Goal: Task Accomplishment & Management: Use online tool/utility

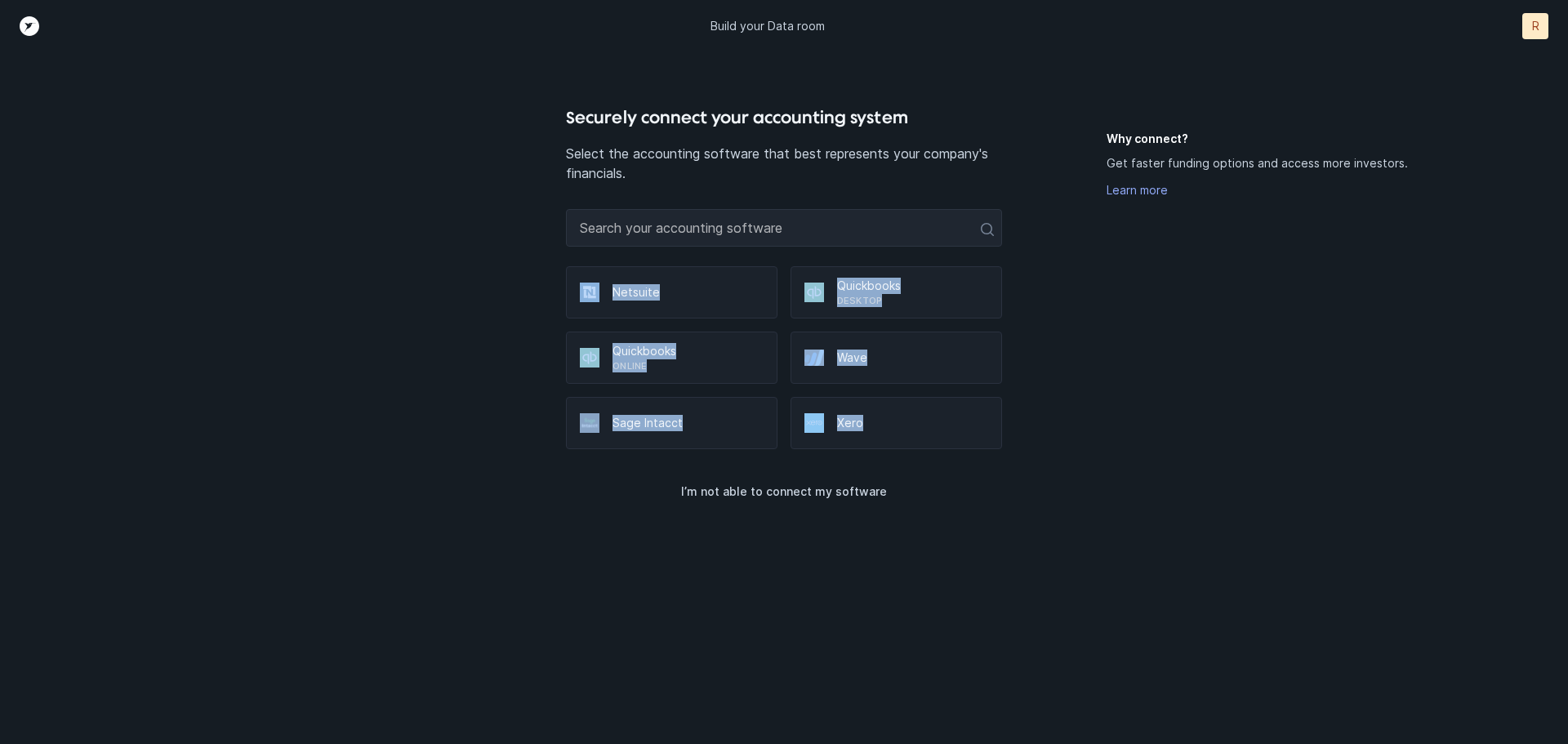
drag, startPoint x: 532, startPoint y: 259, endPoint x: 886, endPoint y: 417, distance: 387.7
click at [886, 417] on div "Securely connect your accounting system Select the accounting software that bes…" at bounding box center [784, 425] width 1307 height 640
copy div "Netsuite Quickbooks Desktop Quickbooks Online Wave Sage Intacct Xero"
click at [417, 319] on div "Securely connect your accounting system Select the accounting software that bes…" at bounding box center [784, 425] width 1307 height 640
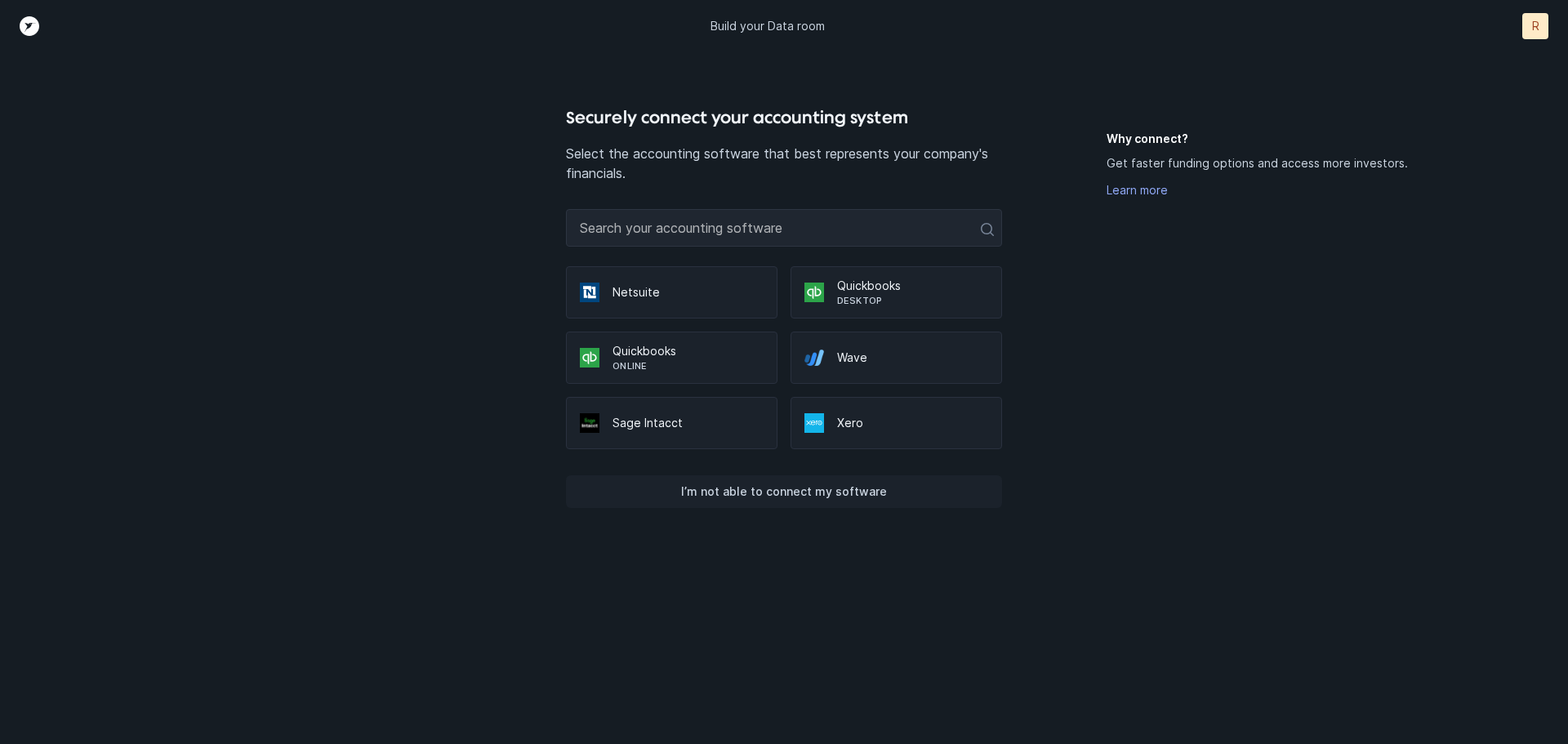
click at [777, 493] on p "I’m not able to connect my software" at bounding box center [784, 492] width 206 height 19
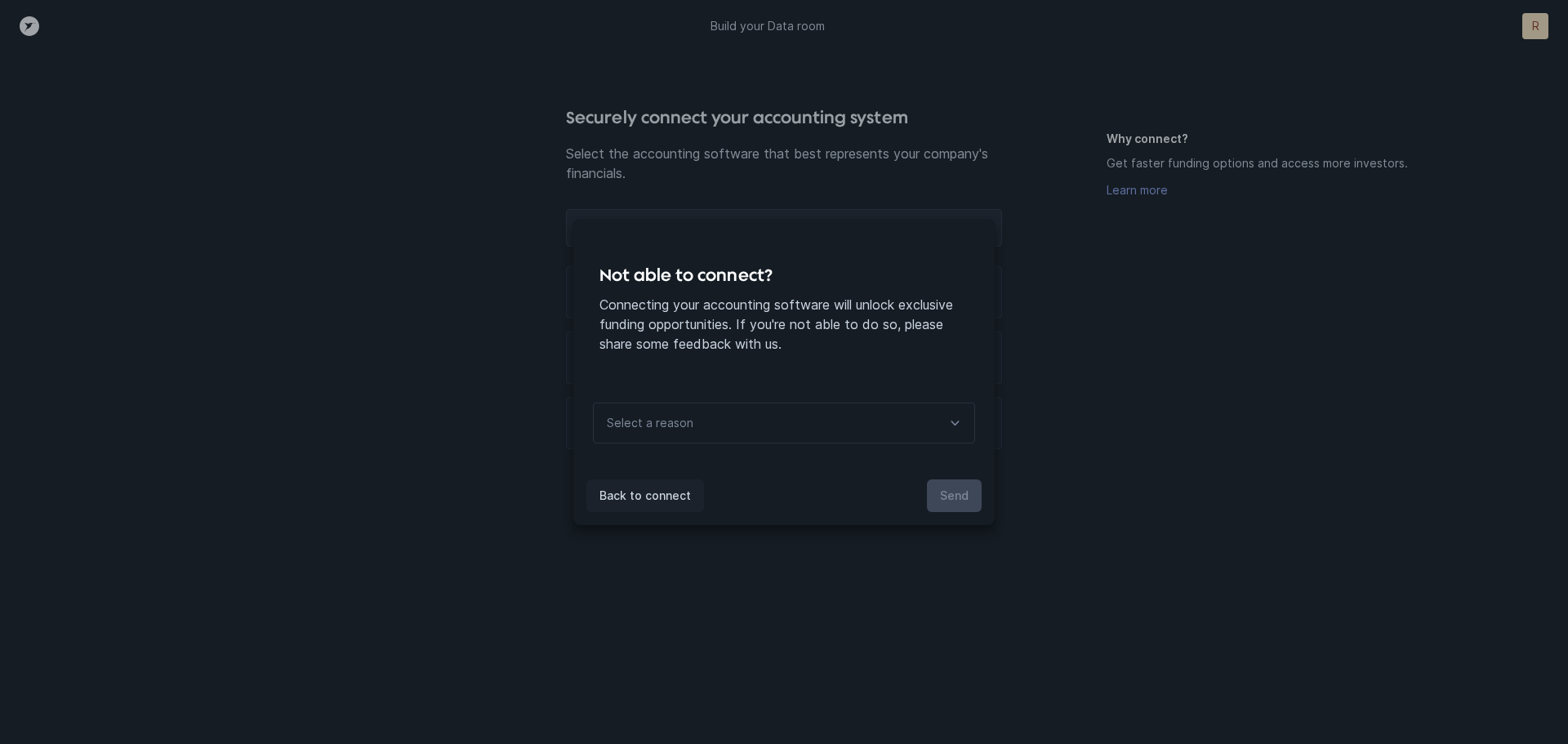
click at [637, 501] on p "Back to connect" at bounding box center [645, 496] width 91 height 19
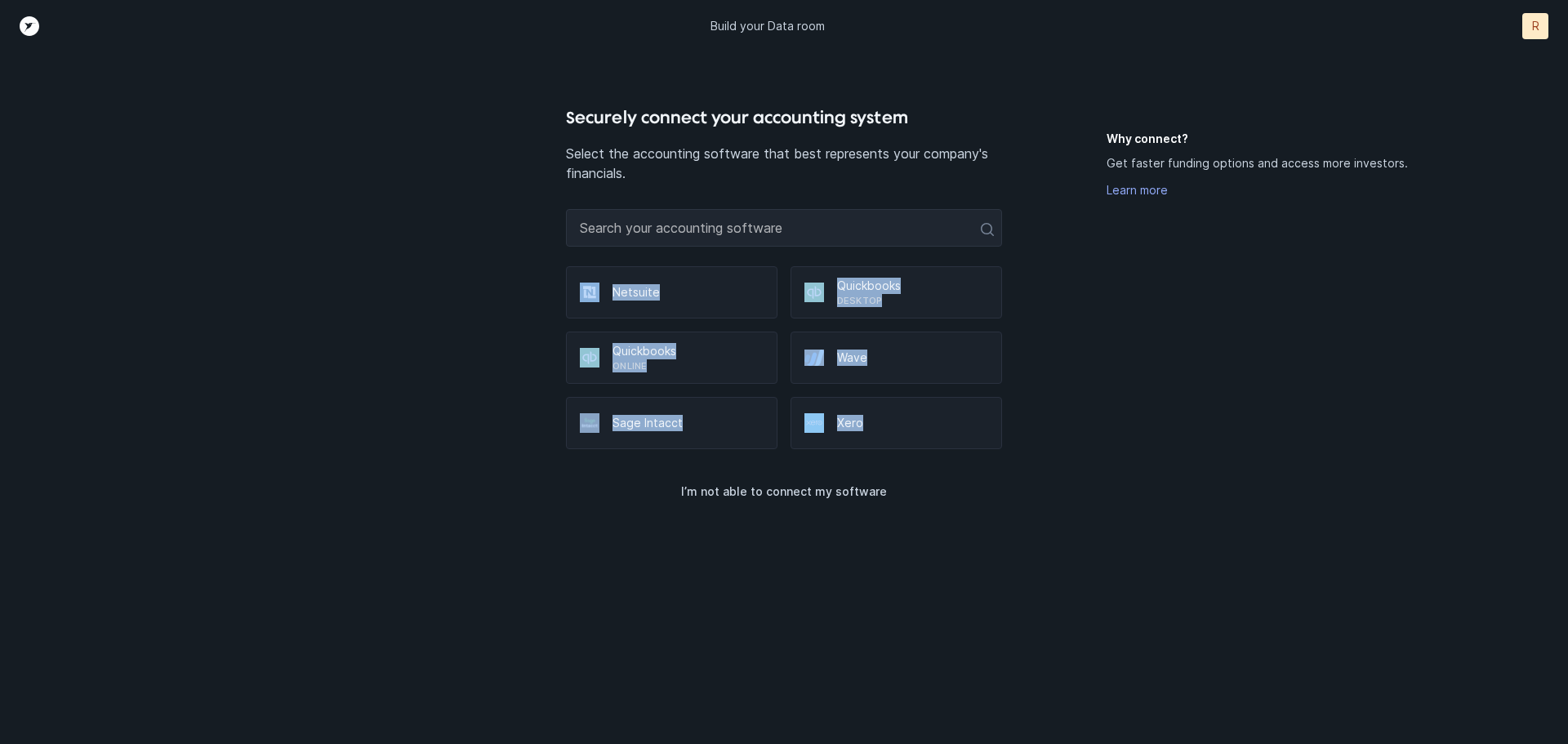
drag, startPoint x: 554, startPoint y: 285, endPoint x: 934, endPoint y: 429, distance: 406.4
click at [934, 429] on div "Securely connect your accounting system Select the accounting software that bes…" at bounding box center [784, 425] width 1307 height 640
copy div "Netsuite Quickbooks Desktop Quickbooks Online Wave Sage Intacct Xero"
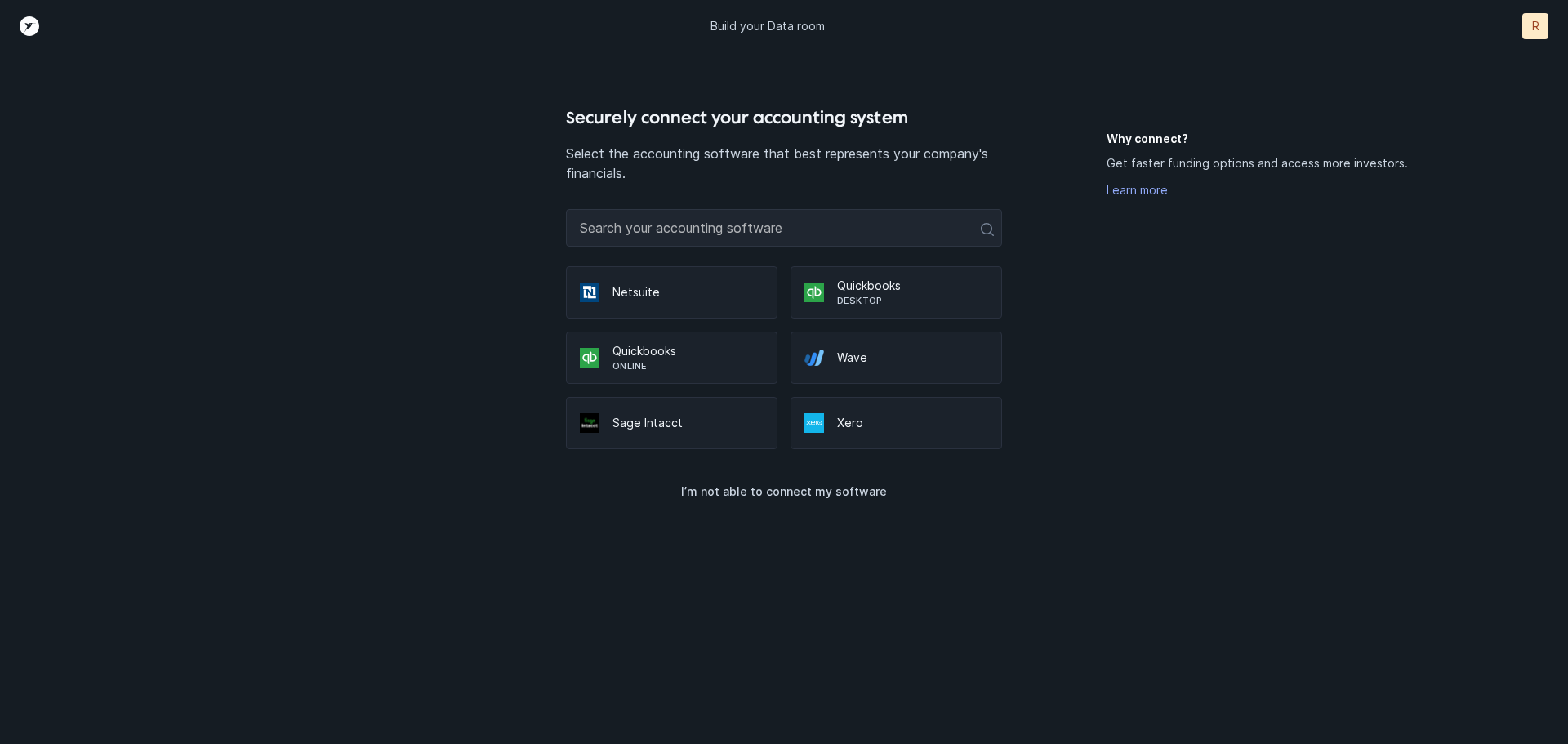
click at [1139, 447] on div "Why connect? Get faster funding options and access more investors. Learn more" at bounding box center [1272, 437] width 331 height 613
click at [27, 29] on icon "Top" at bounding box center [29, 26] width 19 height 19
